Goal: Information Seeking & Learning: Check status

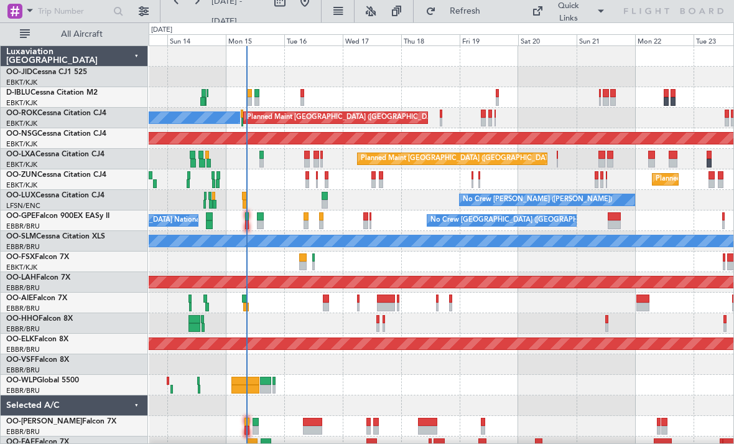
click at [310, 330] on div "Planned Maint Geneva (Cointrin)" at bounding box center [441, 323] width 585 height 21
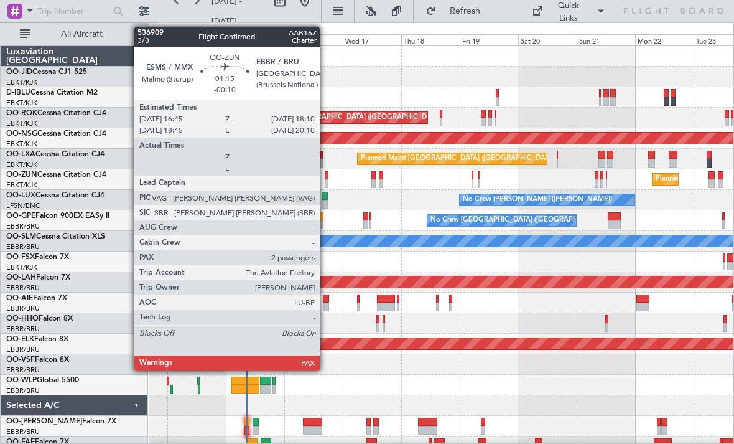
click at [326, 179] on div at bounding box center [327, 183] width 4 height 9
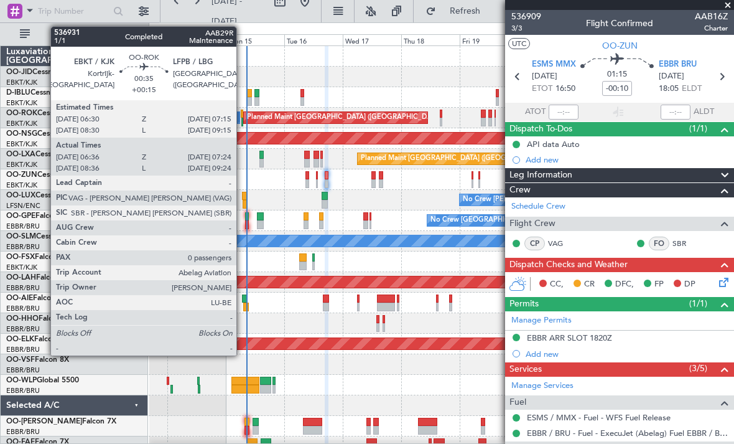
click at [242, 118] on div at bounding box center [242, 122] width 2 height 9
click at [242, 116] on div at bounding box center [242, 114] width 2 height 9
click at [603, 85] on input "-00:10" at bounding box center [617, 88] width 30 height 15
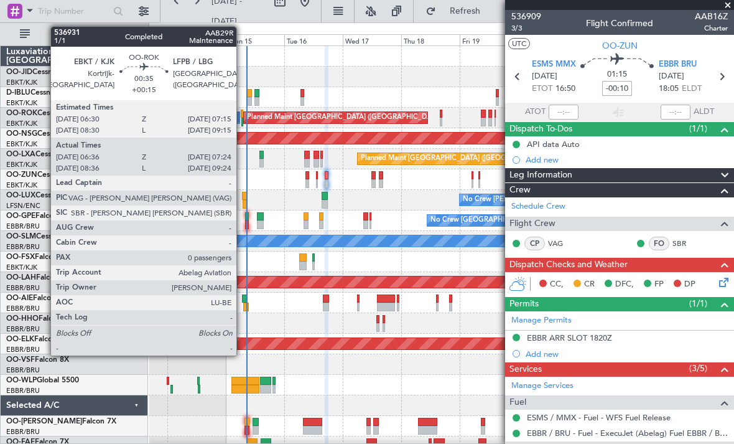
click at [242, 115] on div at bounding box center [242, 114] width 2 height 9
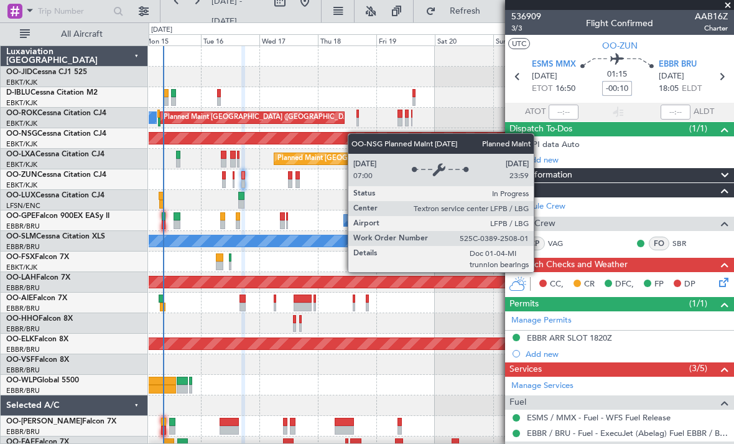
click at [352, 138] on div "A/C Unavailable [GEOGRAPHIC_DATA] ([GEOGRAPHIC_DATA] National) A/C Unavailable …" at bounding box center [441, 272] width 585 height 452
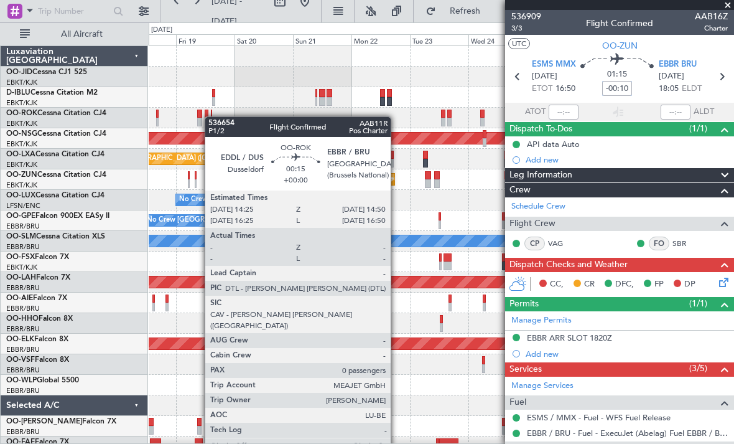
click at [211, 116] on div at bounding box center [211, 114] width 1 height 9
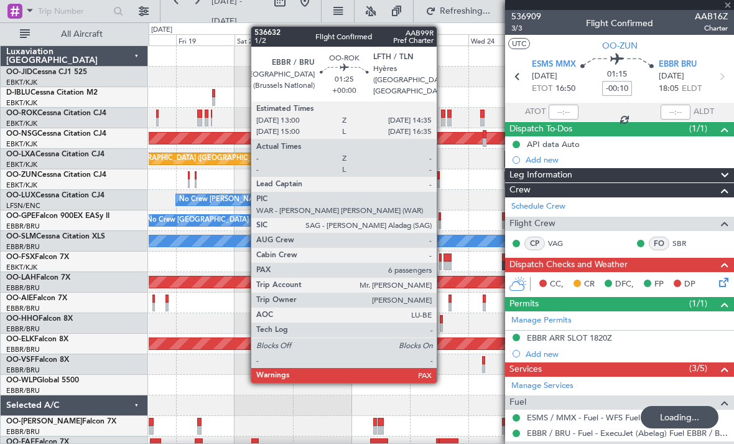
type input "0"
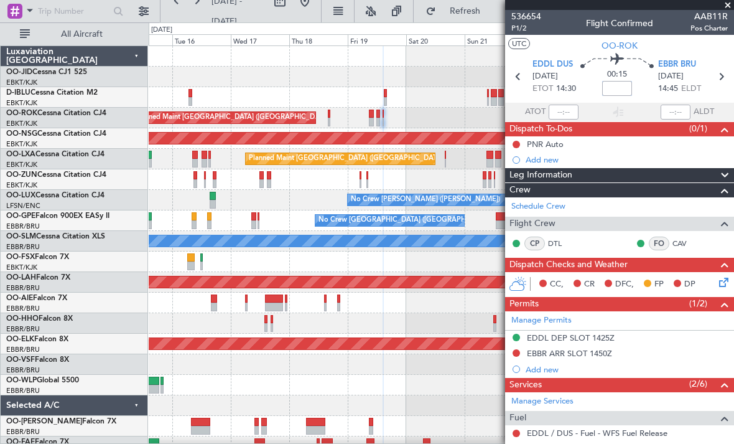
click at [406, 129] on div "A/C Unavailable [GEOGRAPHIC_DATA] ([GEOGRAPHIC_DATA] National) A/C Unavailable …" at bounding box center [441, 272] width 585 height 452
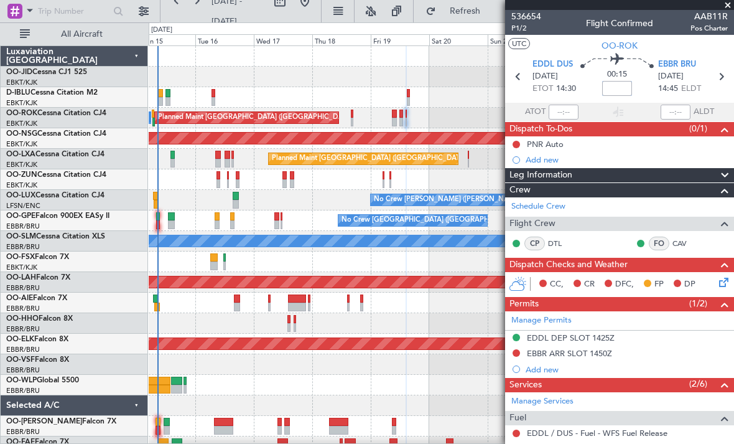
click at [343, 117] on div "Planned Maint [GEOGRAPHIC_DATA] ([GEOGRAPHIC_DATA]) A/C Unavailable [GEOGRAPHIC…" at bounding box center [441, 118] width 585 height 21
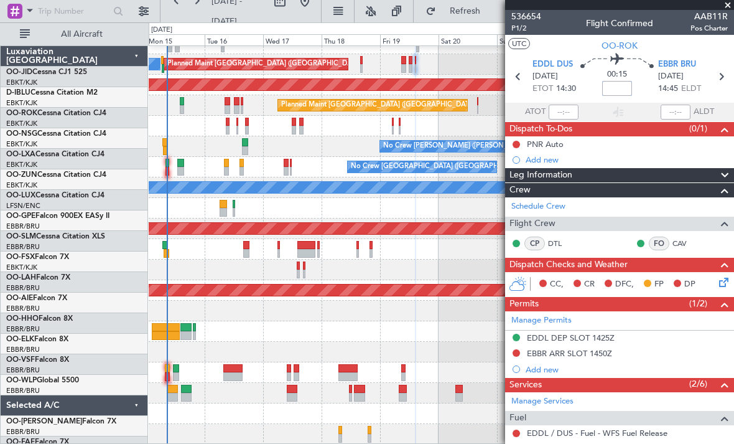
scroll to position [54, 0]
